Goal: Task Accomplishment & Management: Manage account settings

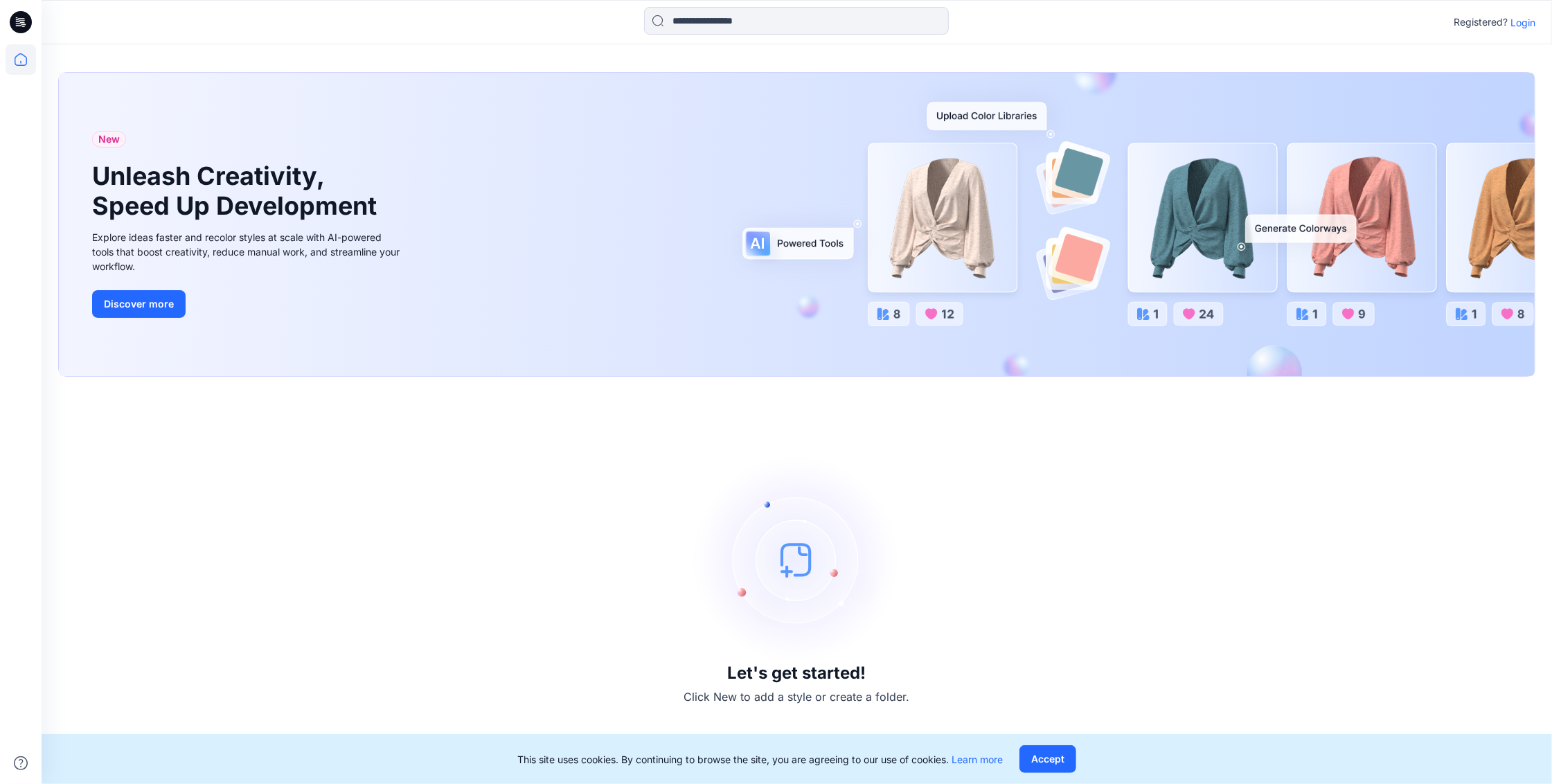
click at [1519, 26] on p "Login" at bounding box center [1523, 23] width 25 height 14
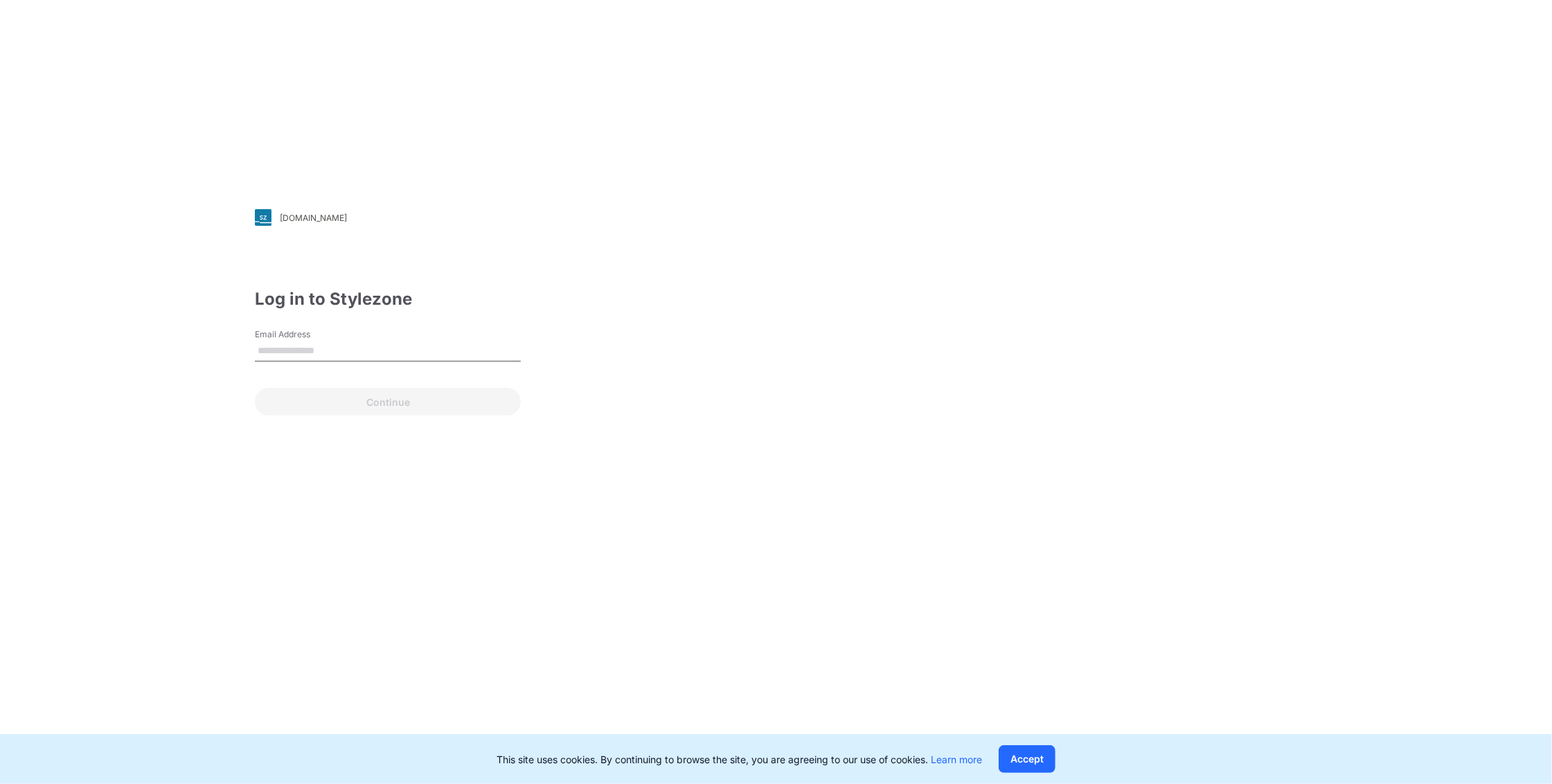
type input "**********"
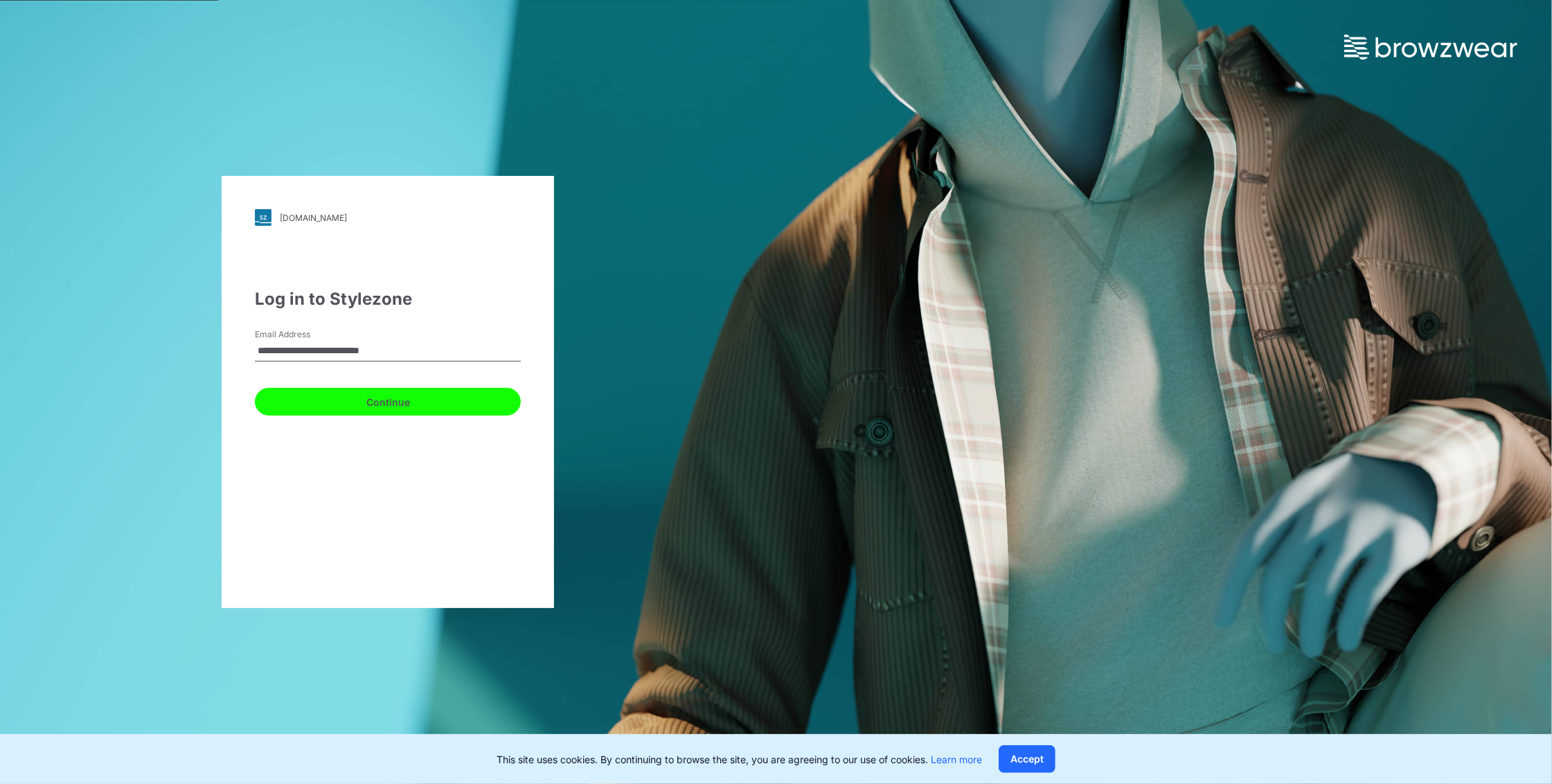
click at [439, 401] on button "Continue" at bounding box center [388, 401] width 266 height 28
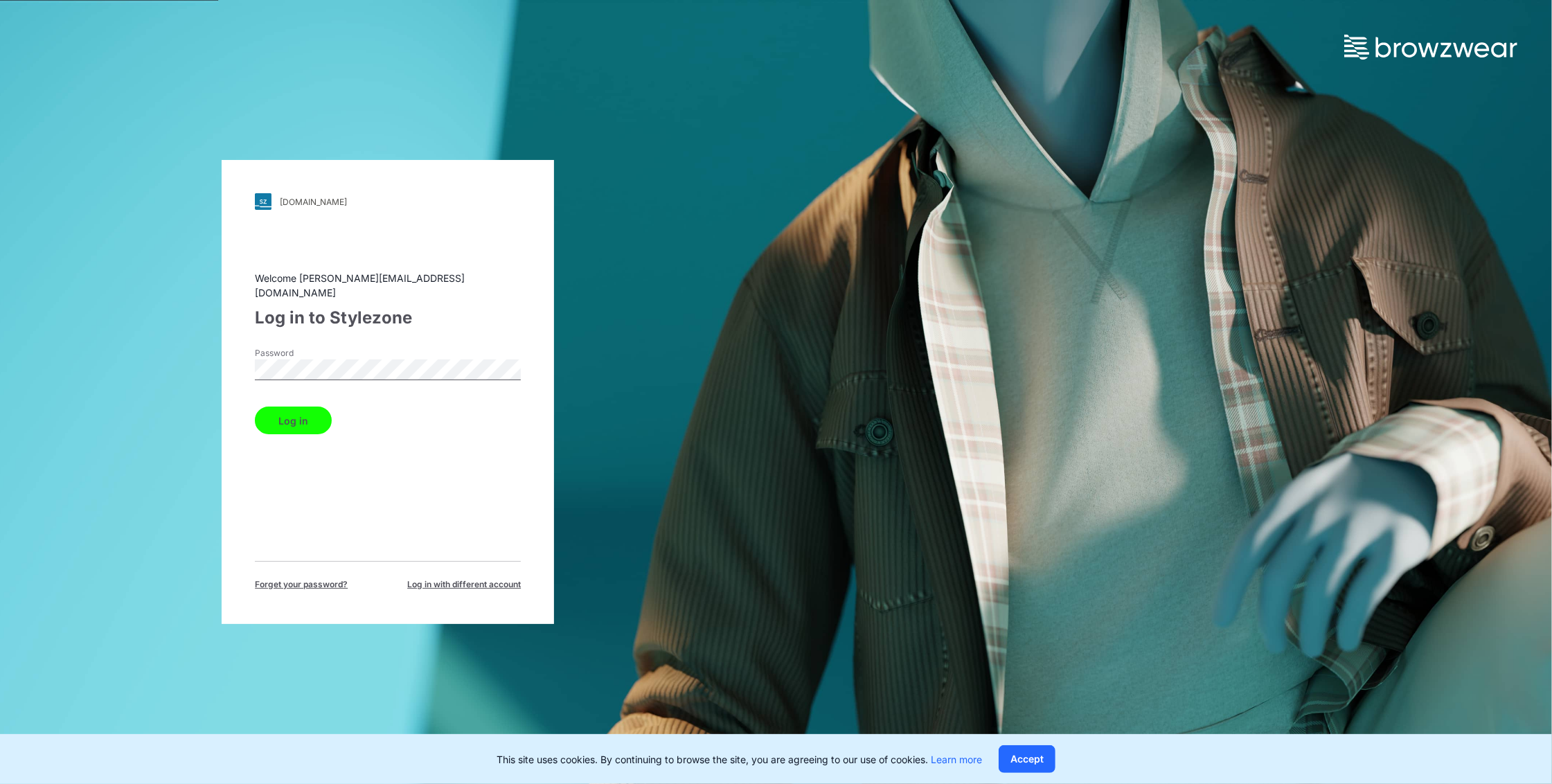
click at [314, 406] on button "Log in" at bounding box center [293, 420] width 77 height 28
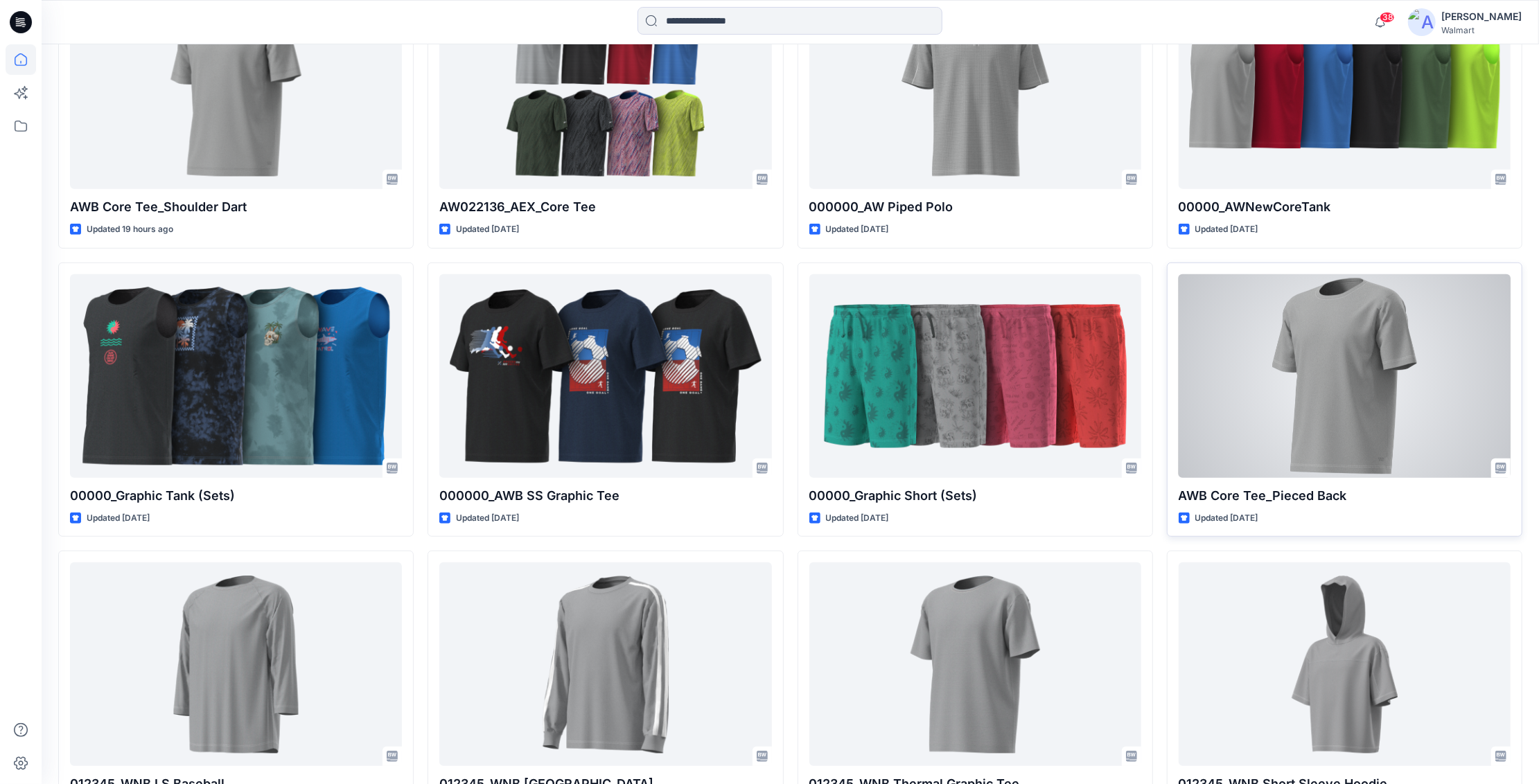
scroll to position [572, 0]
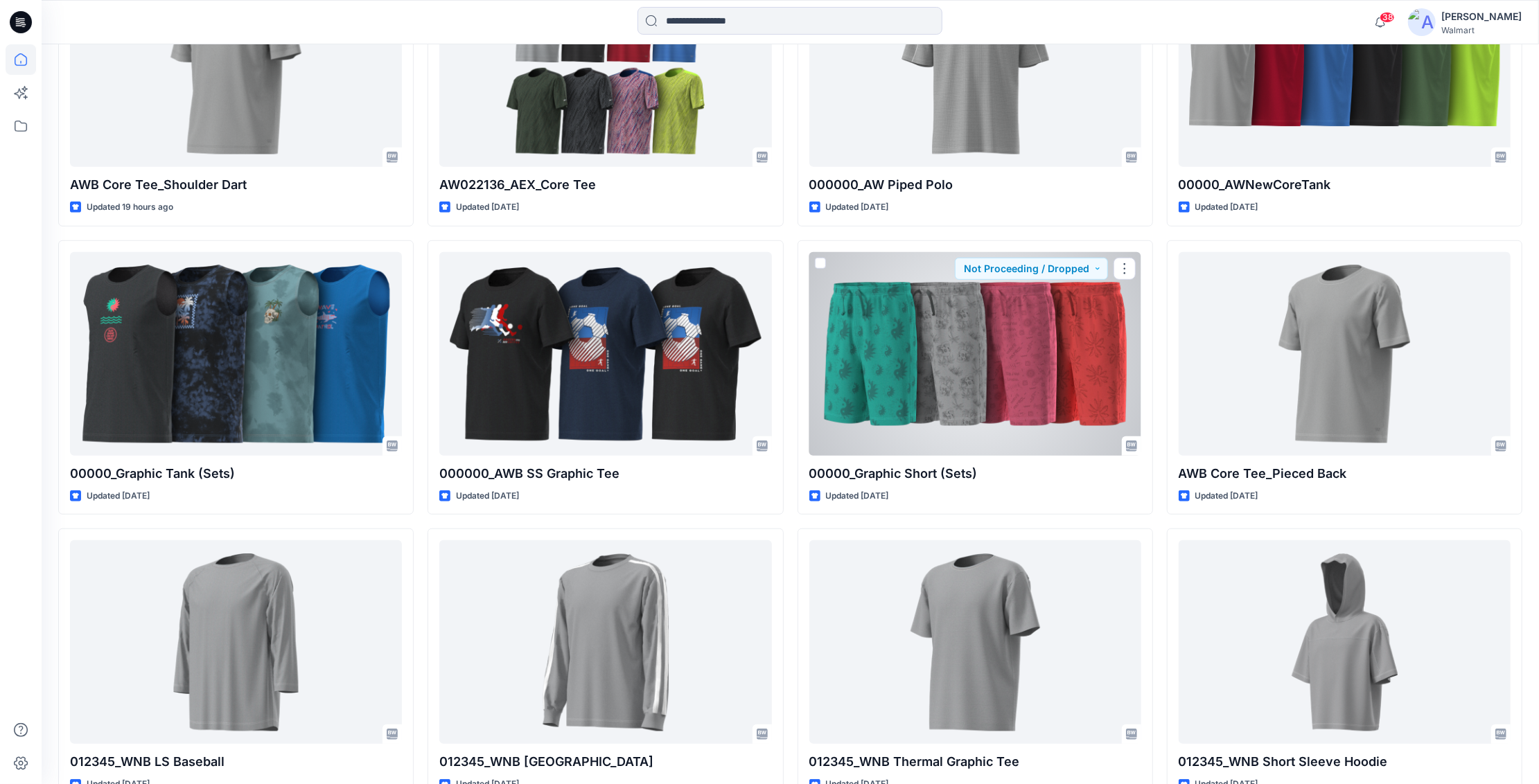
click at [1017, 424] on div at bounding box center [974, 354] width 332 height 203
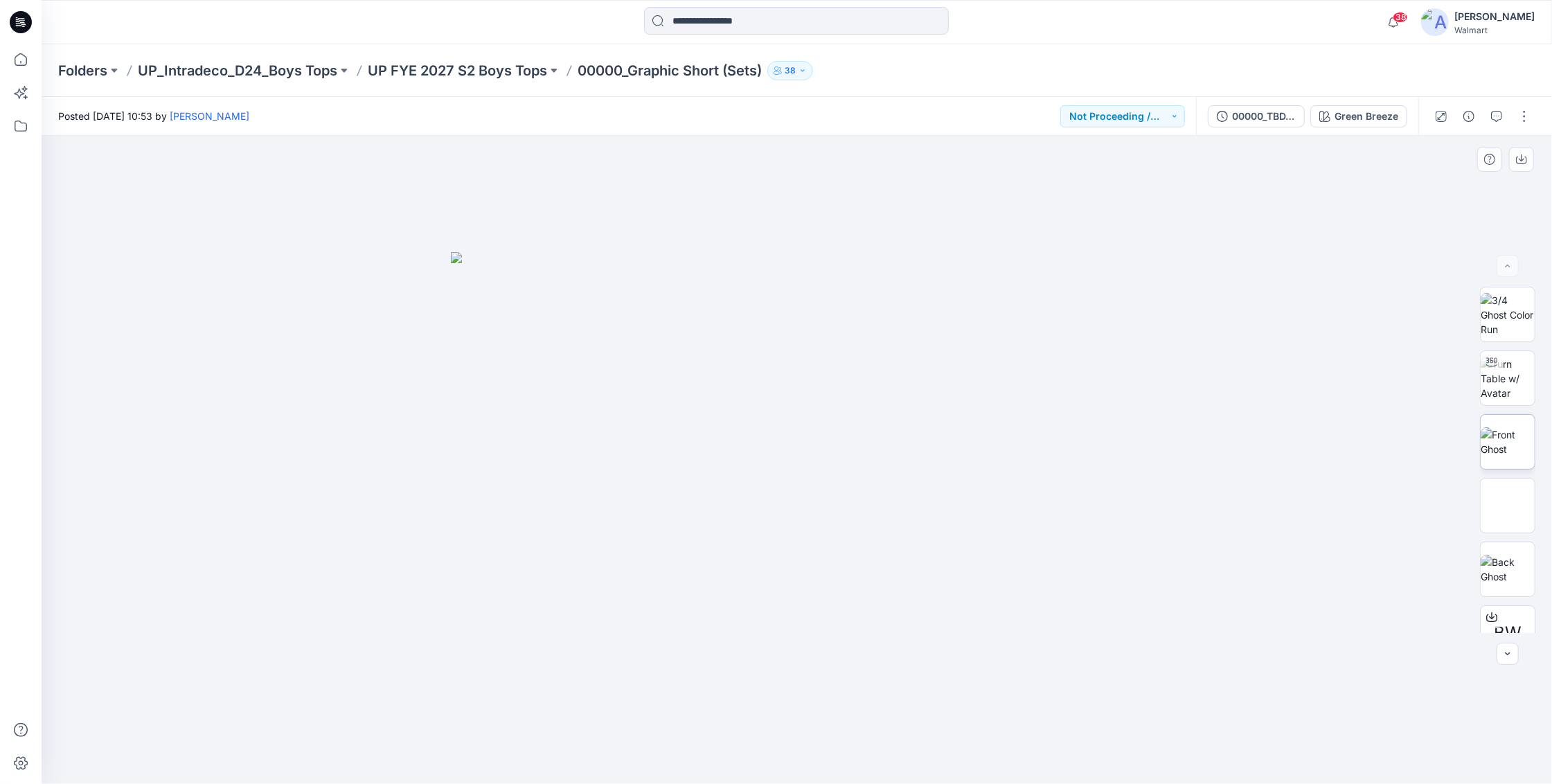
click at [1496, 445] on img at bounding box center [1508, 441] width 54 height 29
drag, startPoint x: 1541, startPoint y: 326, endPoint x: 1541, endPoint y: 362, distance: 36.0
click at [1541, 359] on div "BW" at bounding box center [1508, 459] width 89 height 346
drag, startPoint x: 798, startPoint y: 388, endPoint x: 800, endPoint y: 373, distance: 15.1
click at [800, 489] on img at bounding box center [797, 547] width 203 height 473
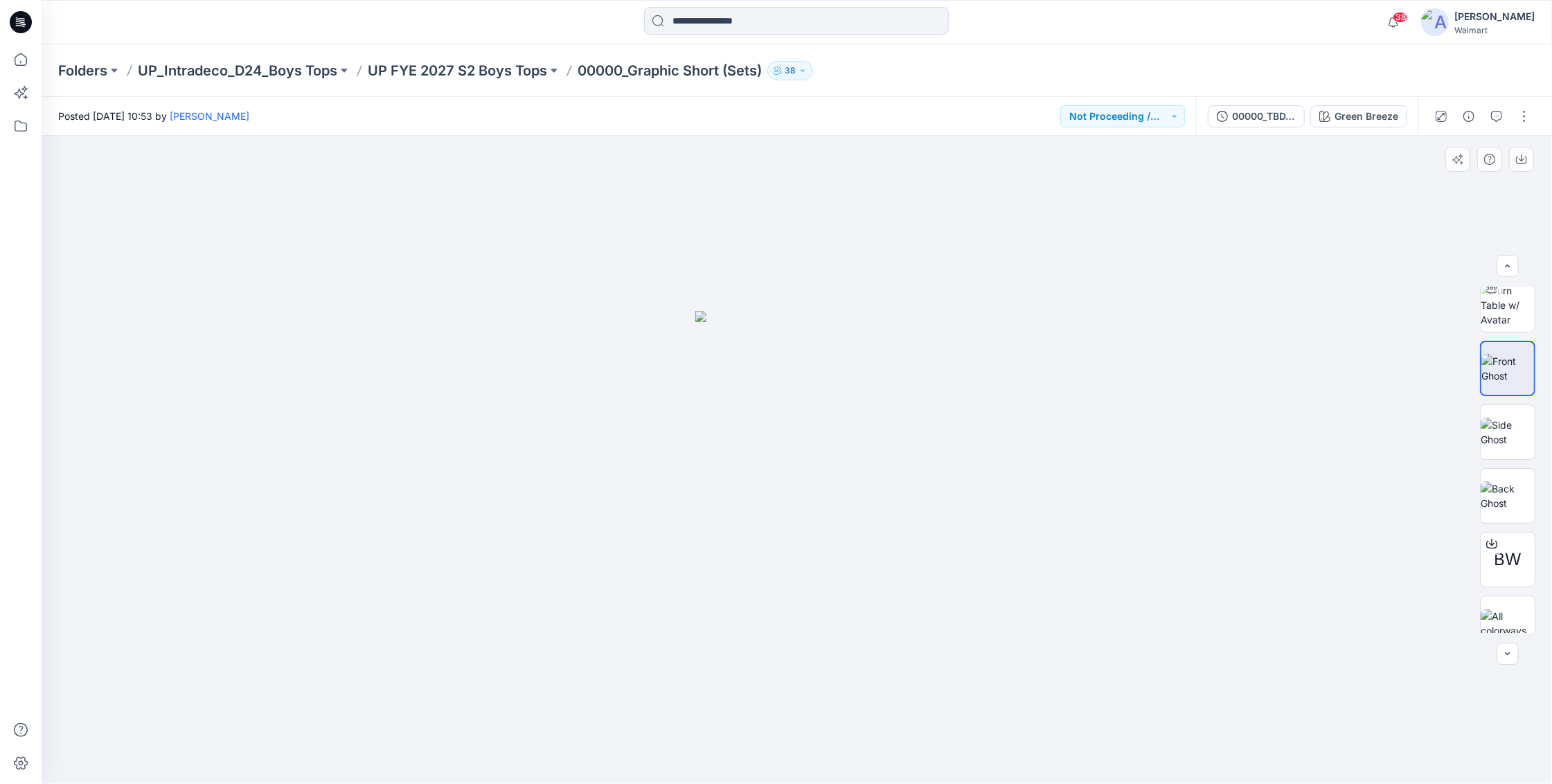
scroll to position [76, 0]
click at [827, 441] on img at bounding box center [797, 547] width 203 height 473
